Goal: Ask a question

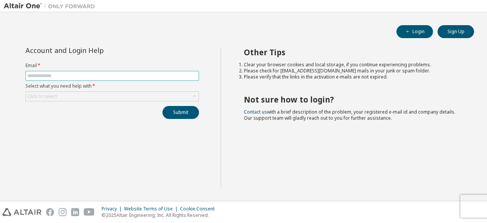
click at [98, 73] on input "text" at bounding box center [112, 76] width 170 height 6
type input "**********"
click at [96, 92] on div "Click to select" at bounding box center [112, 96] width 173 height 9
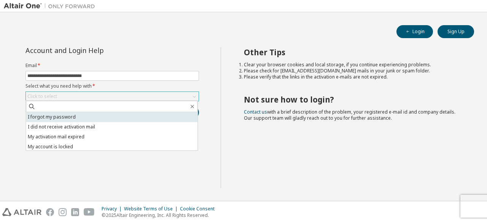
click at [100, 114] on li "I forgot my password" at bounding box center [112, 117] width 172 height 10
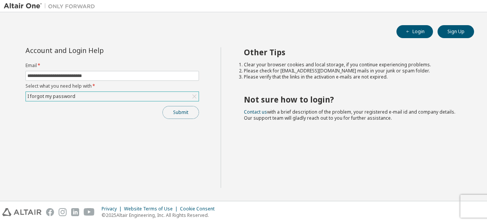
click at [183, 115] on button "Submit" at bounding box center [180, 112] width 37 height 13
click at [180, 114] on button "Submit" at bounding box center [180, 112] width 37 height 13
